Goal: Task Accomplishment & Management: Manage account settings

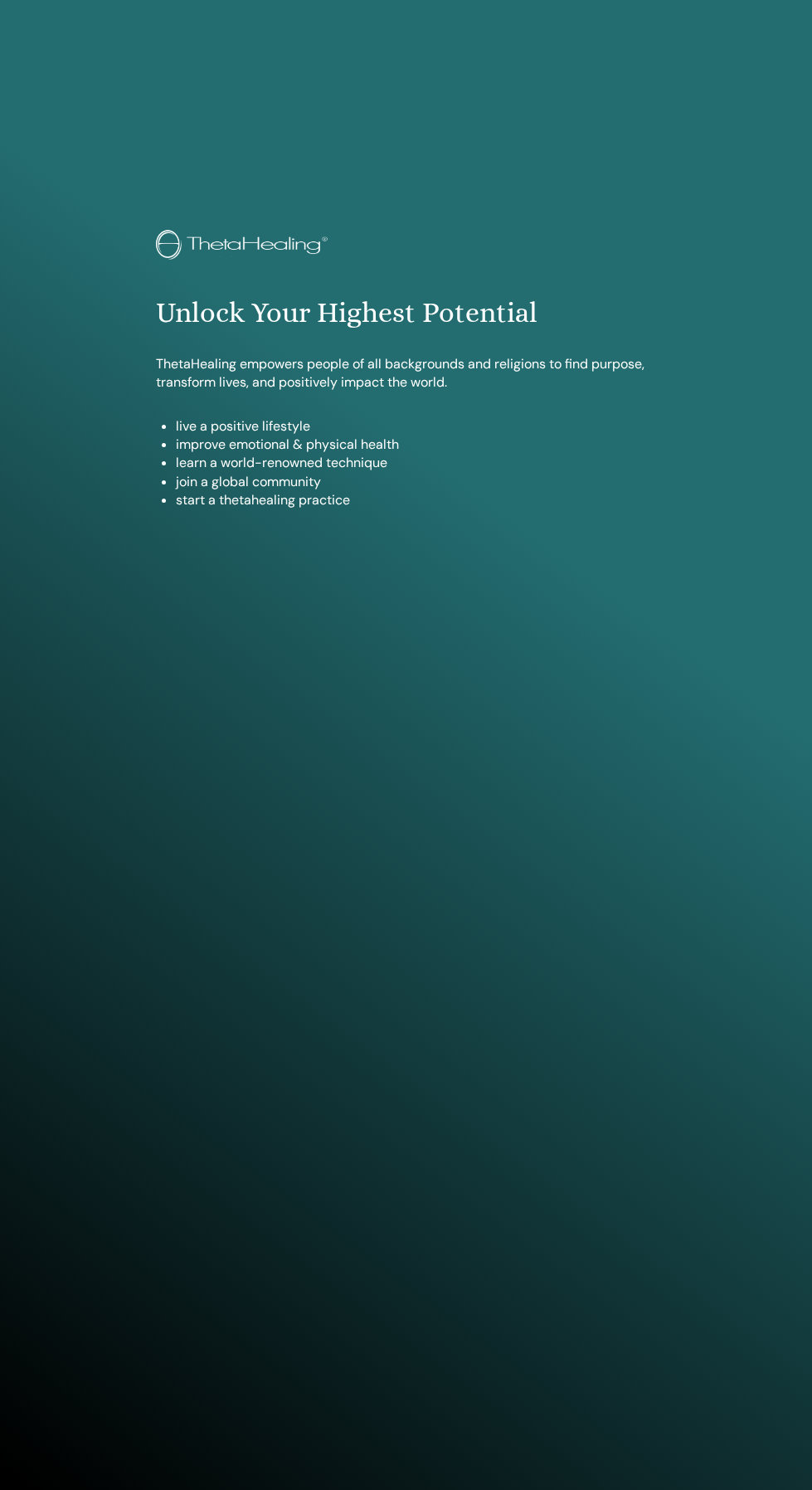
scroll to position [1355, 0]
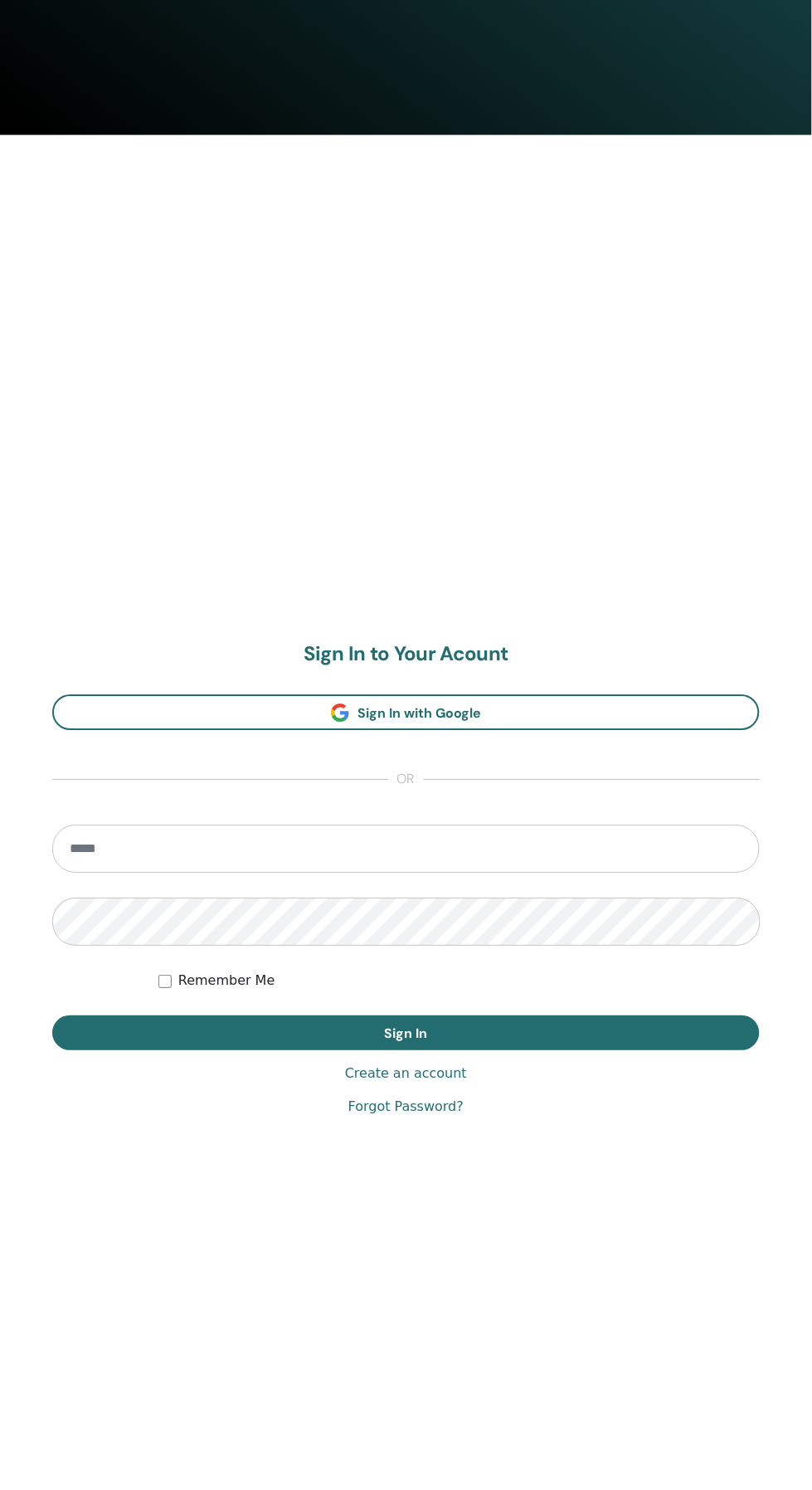
click at [502, 848] on input "email" at bounding box center [406, 849] width 708 height 48
type input "**********"
click at [53, 1016] on button "Sign In" at bounding box center [406, 1033] width 708 height 34
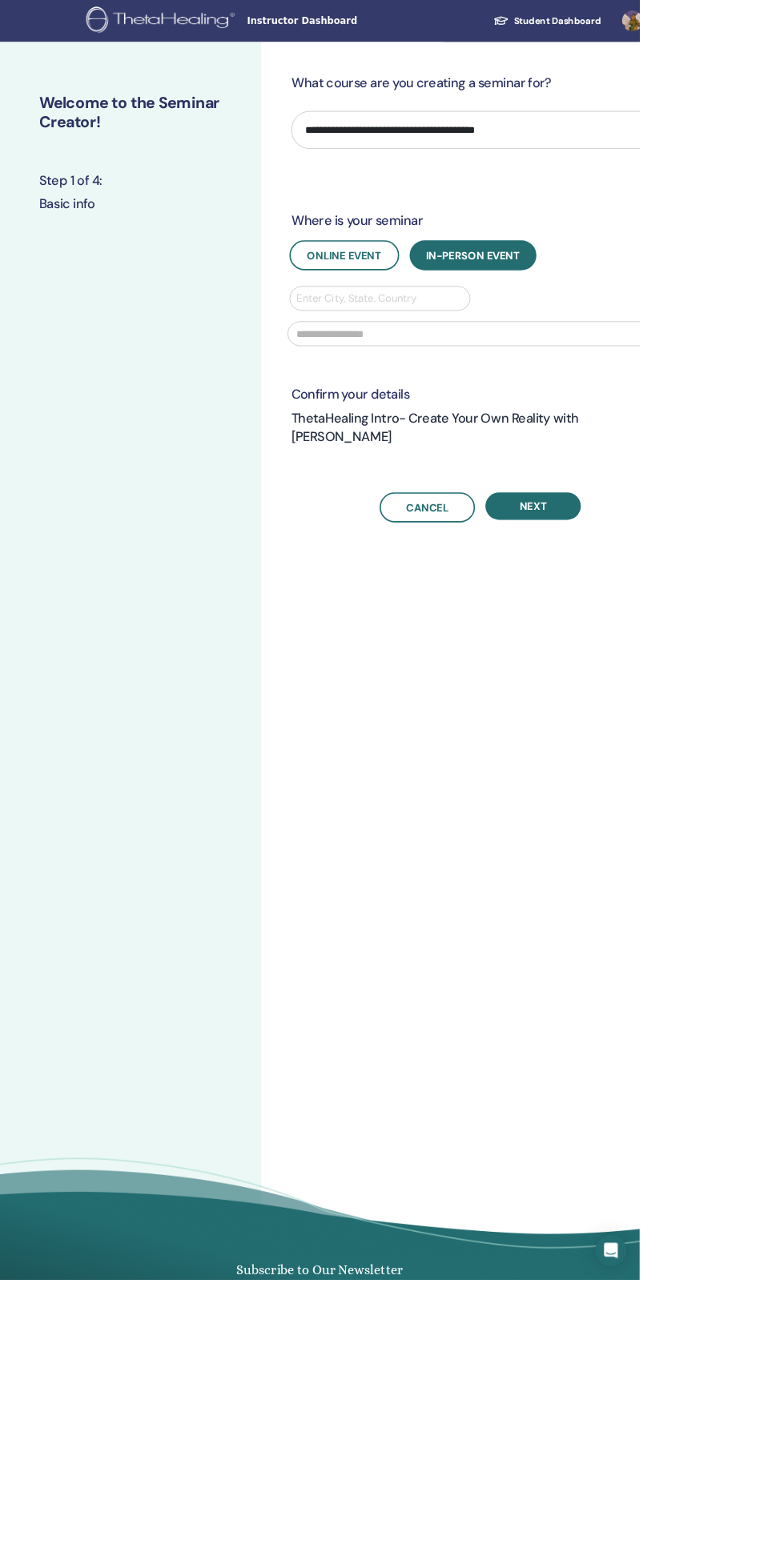
click at [350, 52] on div "**********" at bounding box center [640, 815] width 640 height 1528
click at [351, 21] on span "Instructor Dashboard" at bounding box center [423, 25] width 241 height 17
click at [201, 19] on img at bounding box center [200, 25] width 187 height 36
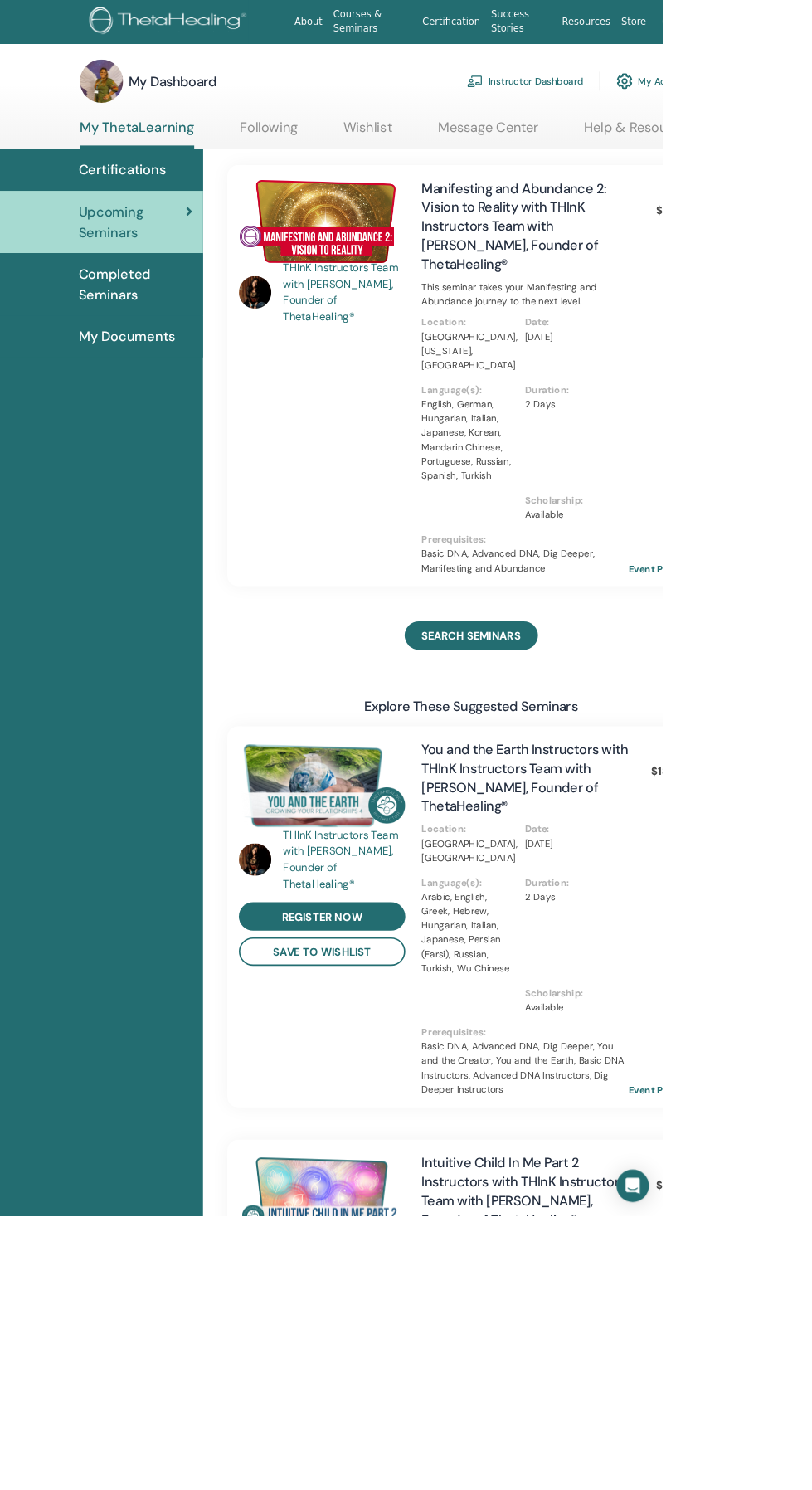
click at [178, 146] on link "My ThetaLearning" at bounding box center [168, 164] width 140 height 36
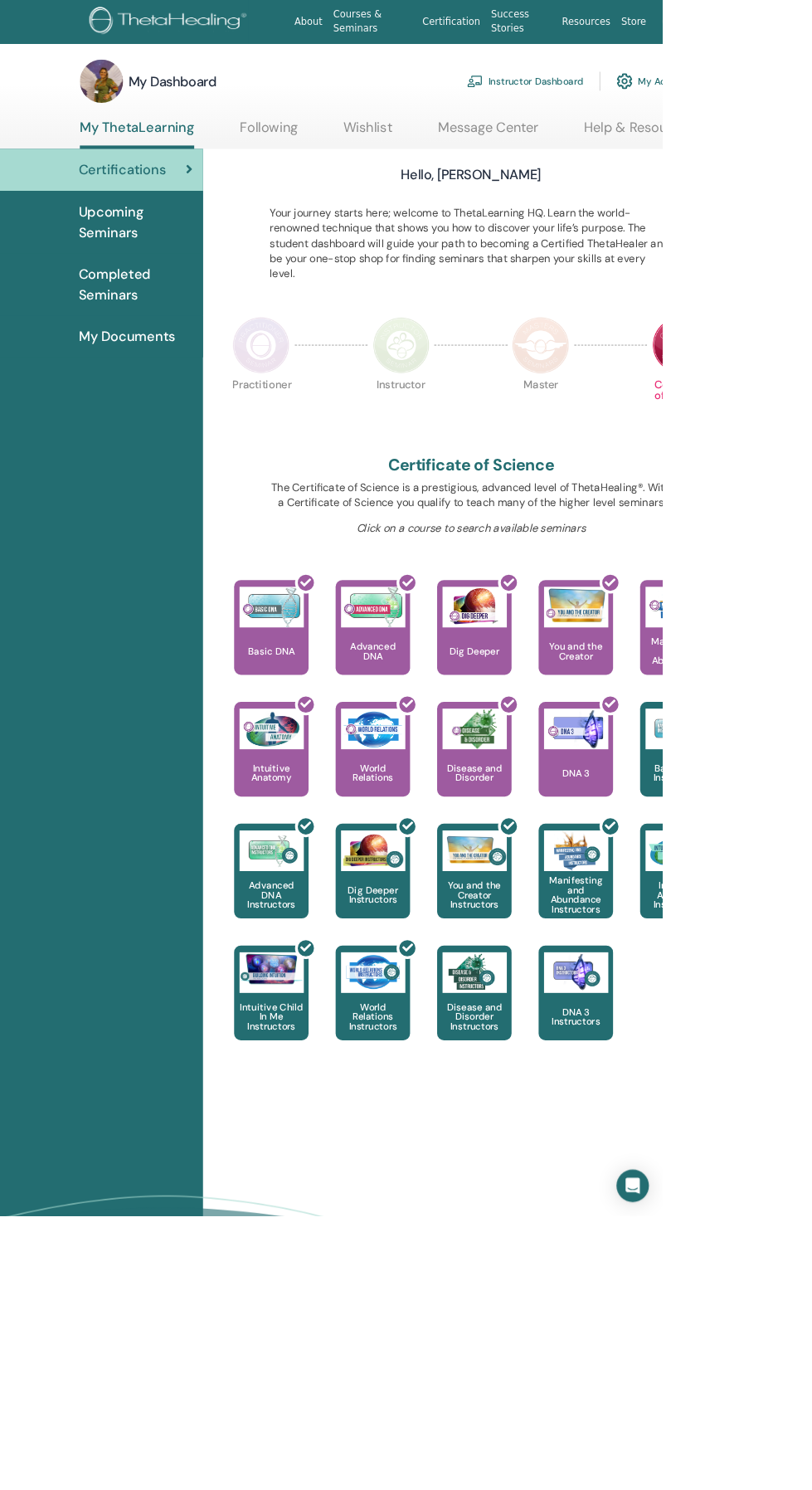
click at [137, 268] on span "Upcoming Seminars" at bounding box center [166, 272] width 140 height 50
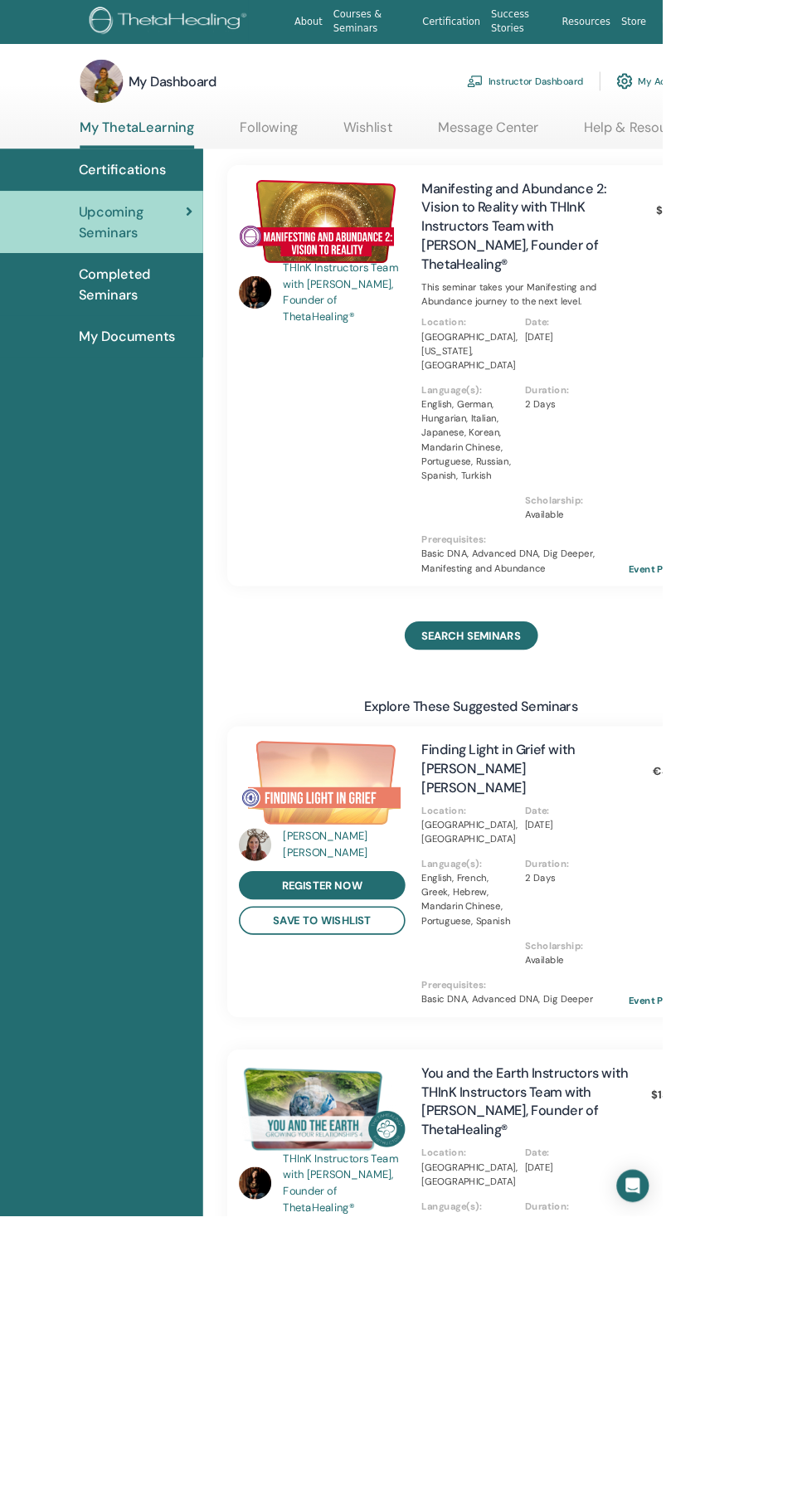
click at [642, 99] on link "Instructor Dashboard" at bounding box center [643, 100] width 142 height 36
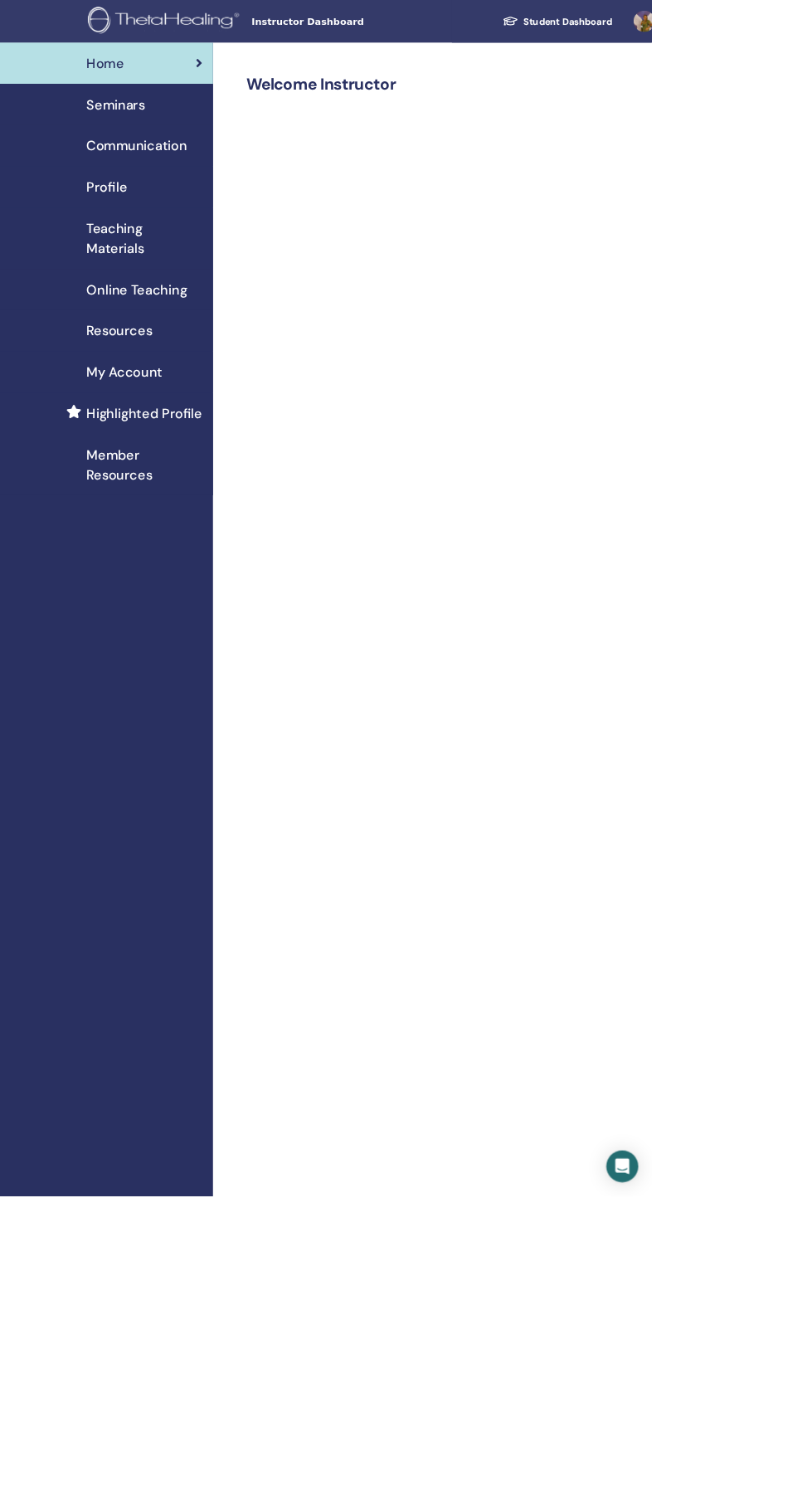
click at [142, 119] on span "Seminars" at bounding box center [144, 130] width 73 height 24
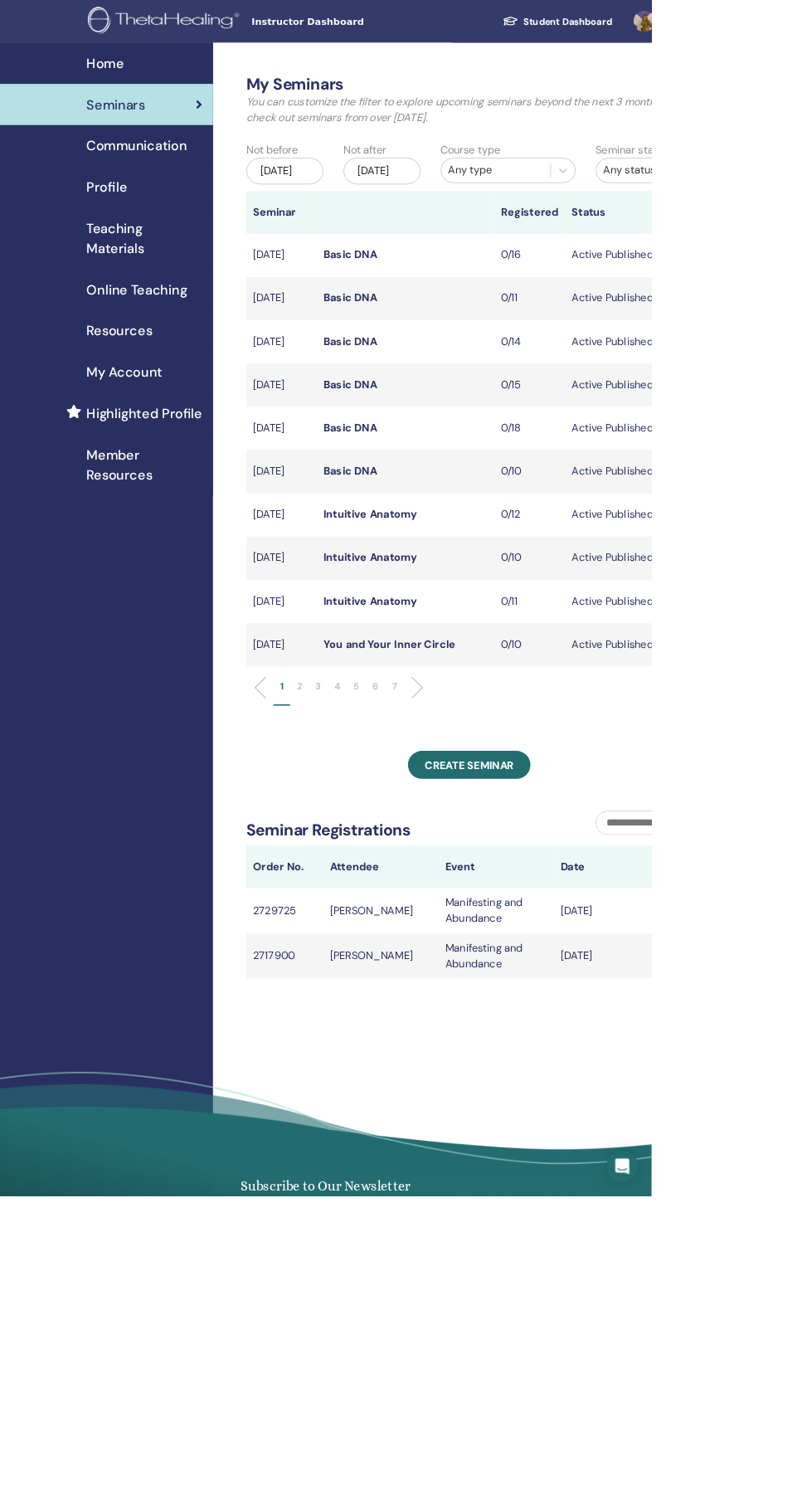
click at [402, 879] on li "3" at bounding box center [397, 863] width 24 height 33
click at [459, 326] on link "World Relations" at bounding box center [454, 316] width 102 height 17
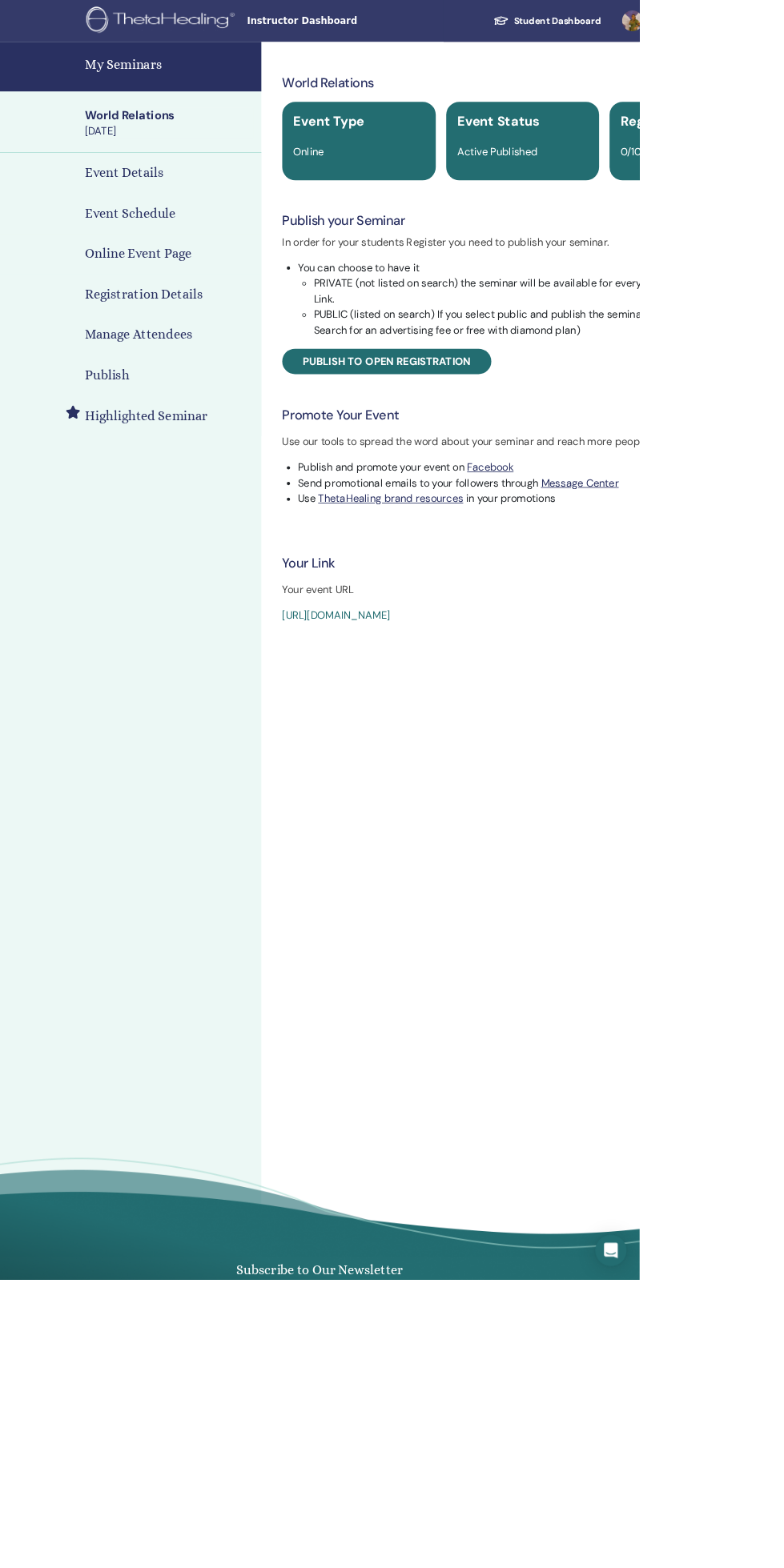
click at [170, 213] on h4 "Event Details" at bounding box center [152, 212] width 96 height 24
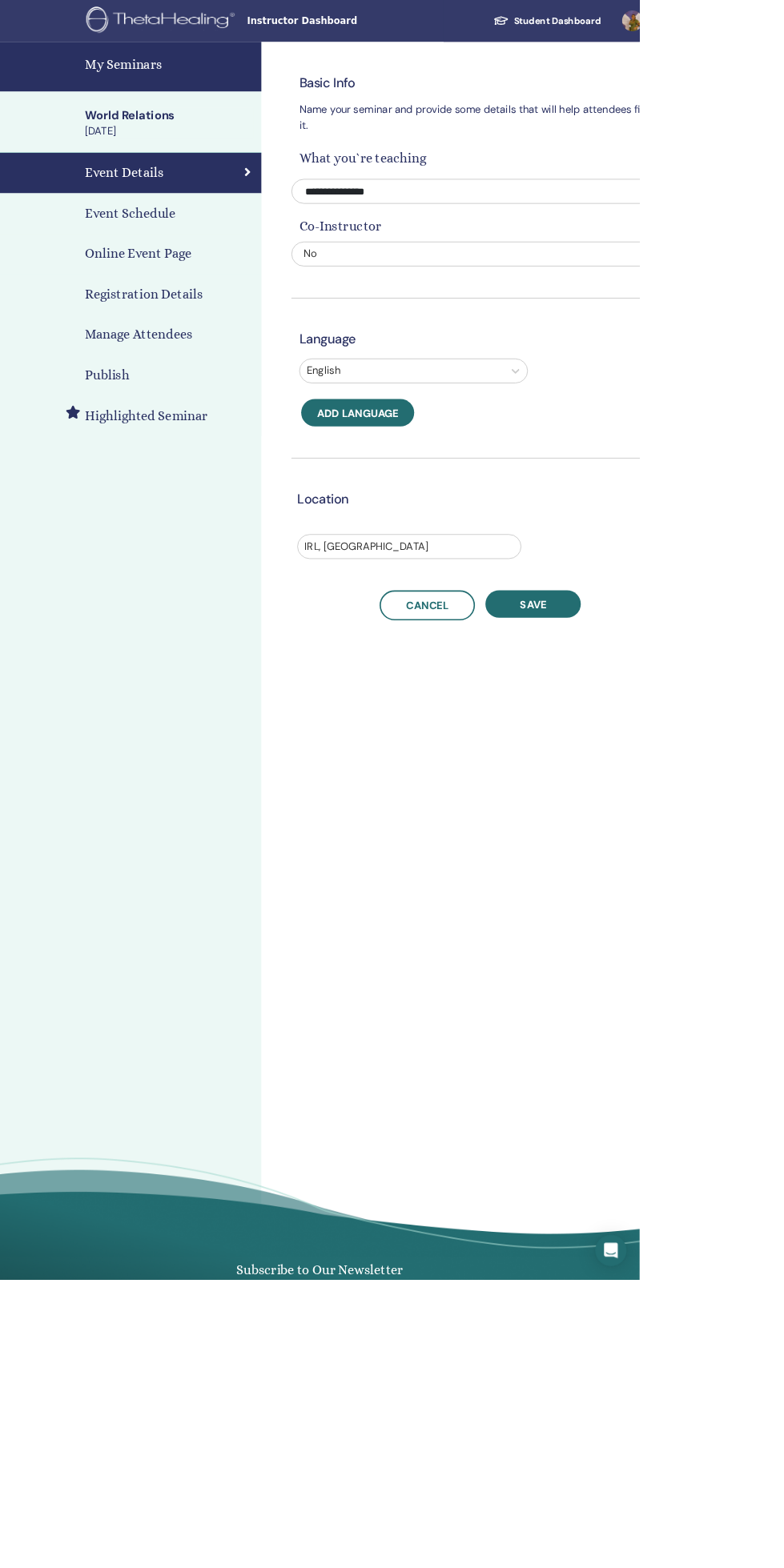
click at [162, 253] on h4 "Event Schedule" at bounding box center [159, 261] width 111 height 24
